Goal: Task Accomplishment & Management: Manage account settings

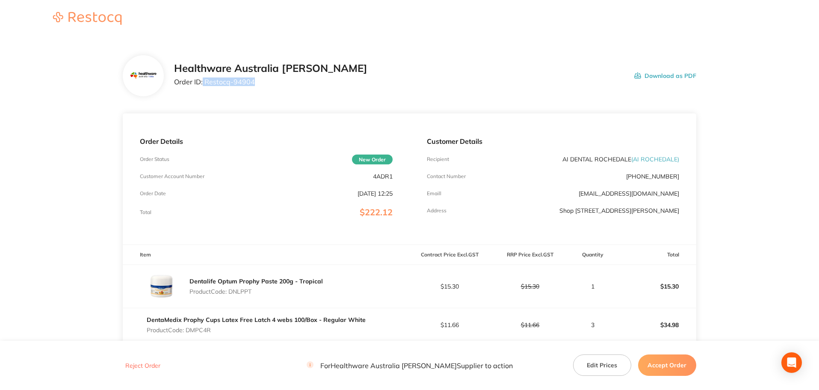
drag, startPoint x: 262, startPoint y: 82, endPoint x: 203, endPoint y: 83, distance: 59.5
click at [203, 83] on p "Order ID: Restocq- 94904" at bounding box center [270, 82] width 193 height 8
click at [266, 110] on section "Healthware Australia [PERSON_NAME] Order ID: Restocq- 94904 Download as PDF Ord…" at bounding box center [410, 363] width 574 height 651
drag, startPoint x: 251, startPoint y: 84, endPoint x: 209, endPoint y: 83, distance: 41.9
click at [209, 83] on p "Order ID: Restocq- 94904" at bounding box center [270, 82] width 193 height 8
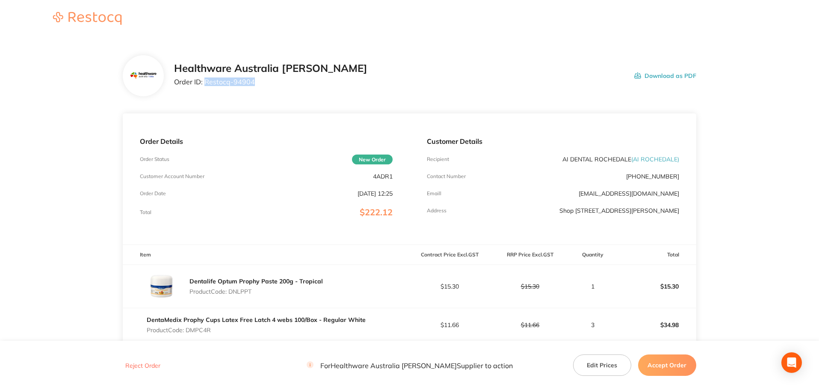
drag, startPoint x: 259, startPoint y: 83, endPoint x: 204, endPoint y: 83, distance: 54.8
click at [204, 83] on p "Order ID: Restocq- 94904" at bounding box center [270, 82] width 193 height 8
copy p "Restocq- 94904"
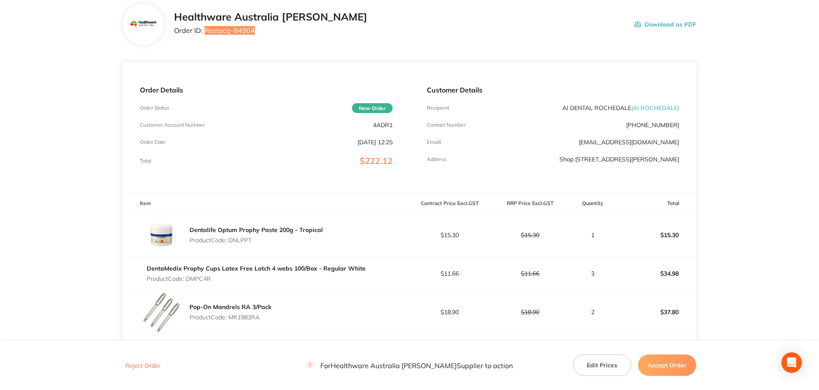
scroll to position [71, 0]
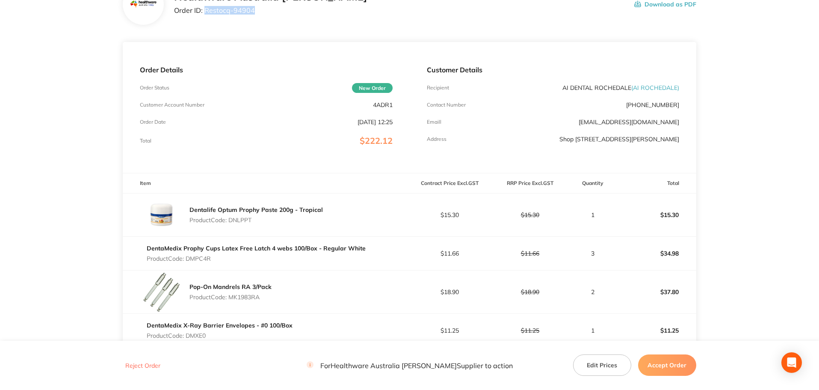
drag, startPoint x: 238, startPoint y: 219, endPoint x: 231, endPoint y: 219, distance: 7.7
click at [231, 219] on p "Product Code: DNLPPT" at bounding box center [255, 219] width 133 height 7
copy p "DNLPPT"
drag, startPoint x: 204, startPoint y: 255, endPoint x: 187, endPoint y: 255, distance: 17.1
click at [187, 255] on p "Product Code: DMPC4R" at bounding box center [256, 258] width 219 height 7
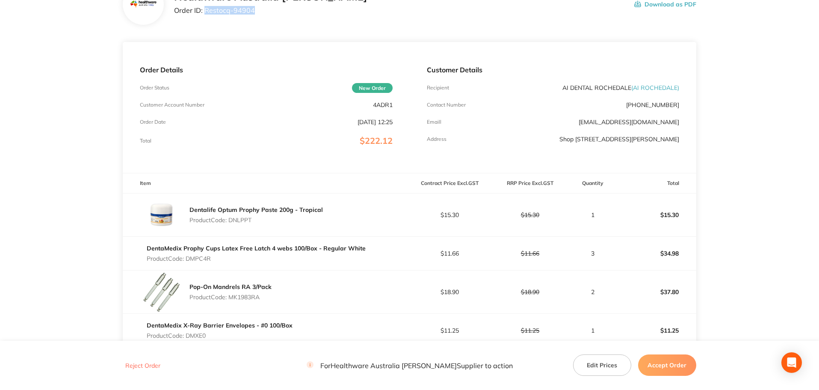
copy p "DMPC4R"
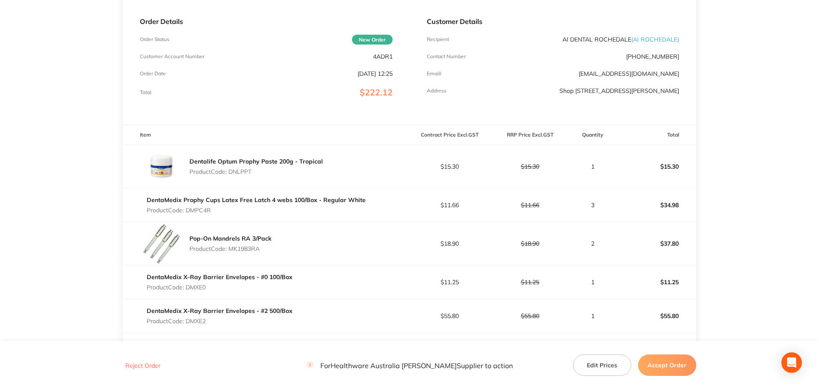
scroll to position [214, 0]
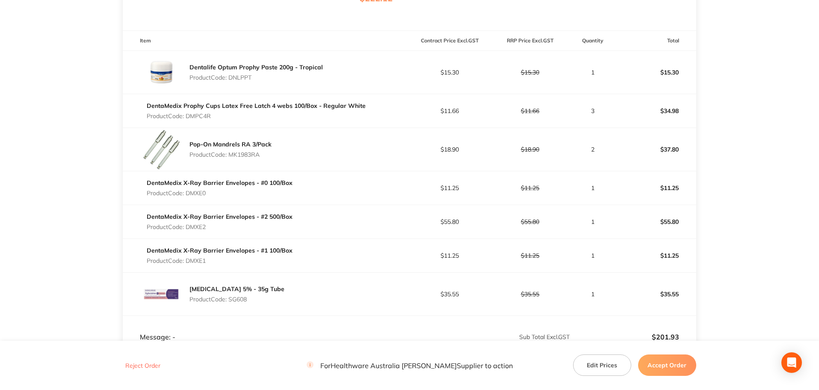
drag, startPoint x: 257, startPoint y: 153, endPoint x: 231, endPoint y: 156, distance: 26.7
click at [231, 156] on p "Product Code: MK1983RA" at bounding box center [230, 154] width 82 height 7
copy p "MK1983RA"
drag, startPoint x: 204, startPoint y: 194, endPoint x: 189, endPoint y: 194, distance: 14.5
click at [189, 194] on p "Product Code: DMXE0" at bounding box center [220, 192] width 146 height 7
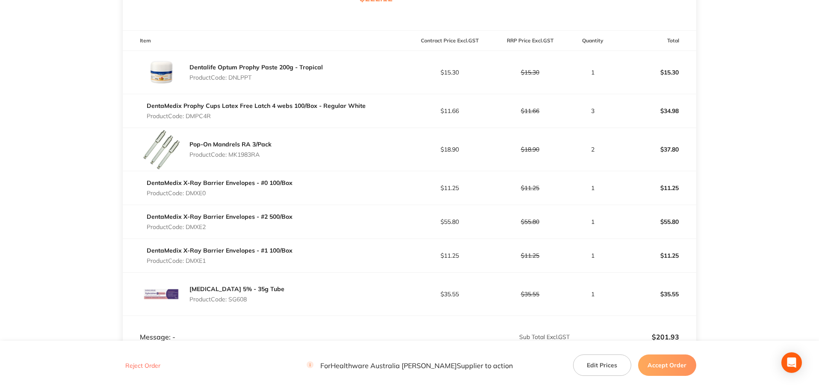
copy p "DMXE0"
drag, startPoint x: 209, startPoint y: 228, endPoint x: 189, endPoint y: 225, distance: 20.3
click at [189, 225] on p "Product Code: DMXE2" at bounding box center [220, 226] width 146 height 7
copy p "DMXE2"
drag, startPoint x: 193, startPoint y: 257, endPoint x: 187, endPoint y: 257, distance: 5.6
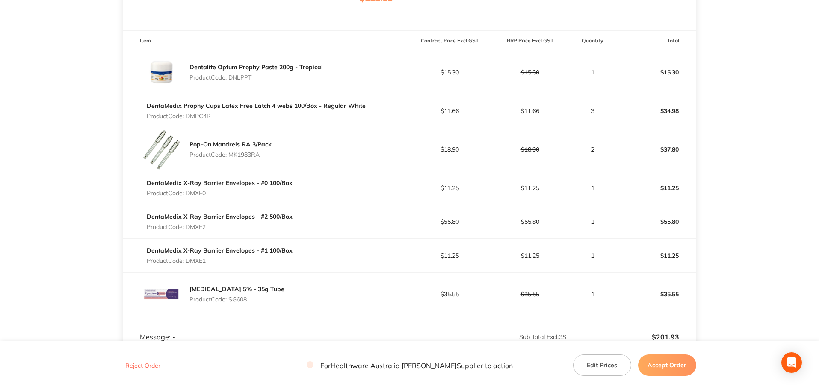
click at [187, 257] on p "Product Code: DMXE1" at bounding box center [220, 260] width 146 height 7
copy p "DMXE1"
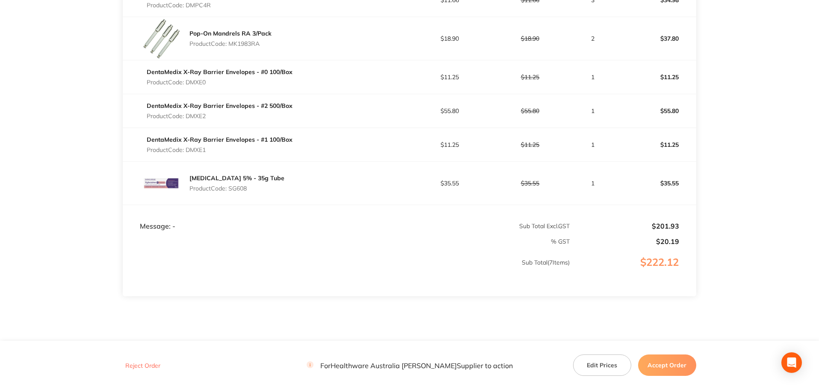
scroll to position [349, 0]
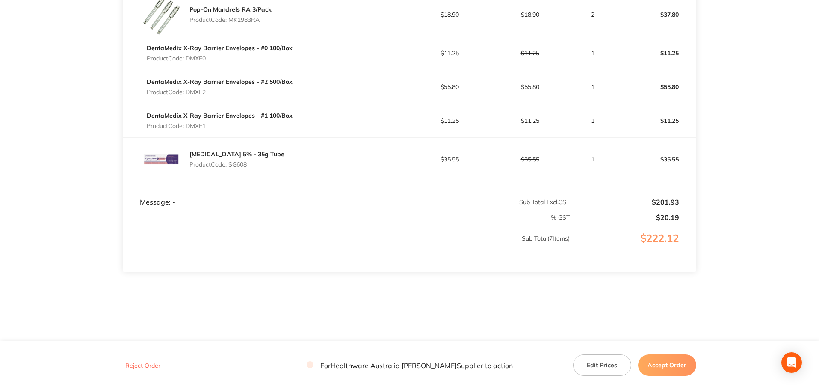
drag, startPoint x: 237, startPoint y: 166, endPoint x: 231, endPoint y: 166, distance: 6.4
click at [231, 166] on p "Product Code: SG608" at bounding box center [236, 164] width 95 height 7
copy p "SG608"
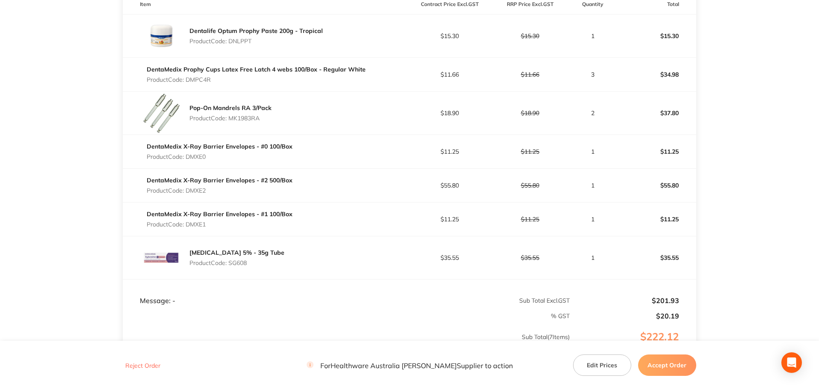
scroll to position [206, 0]
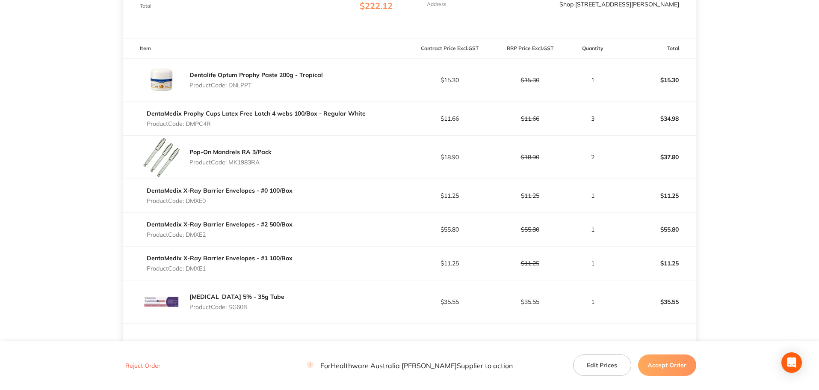
click at [668, 366] on button "Accept Order" at bounding box center [667, 364] width 58 height 21
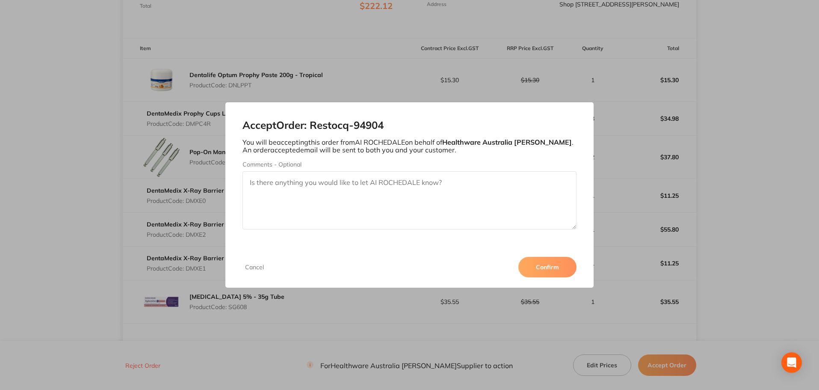
click at [553, 265] on button "Confirm" at bounding box center [547, 267] width 58 height 21
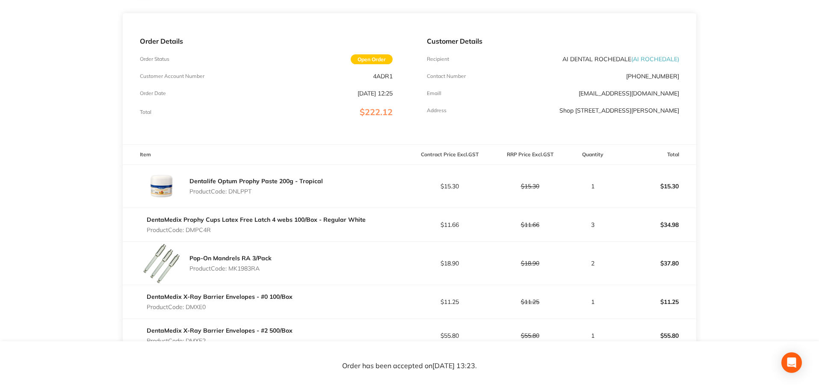
scroll to position [0, 0]
